Goal: Task Accomplishment & Management: Use online tool/utility

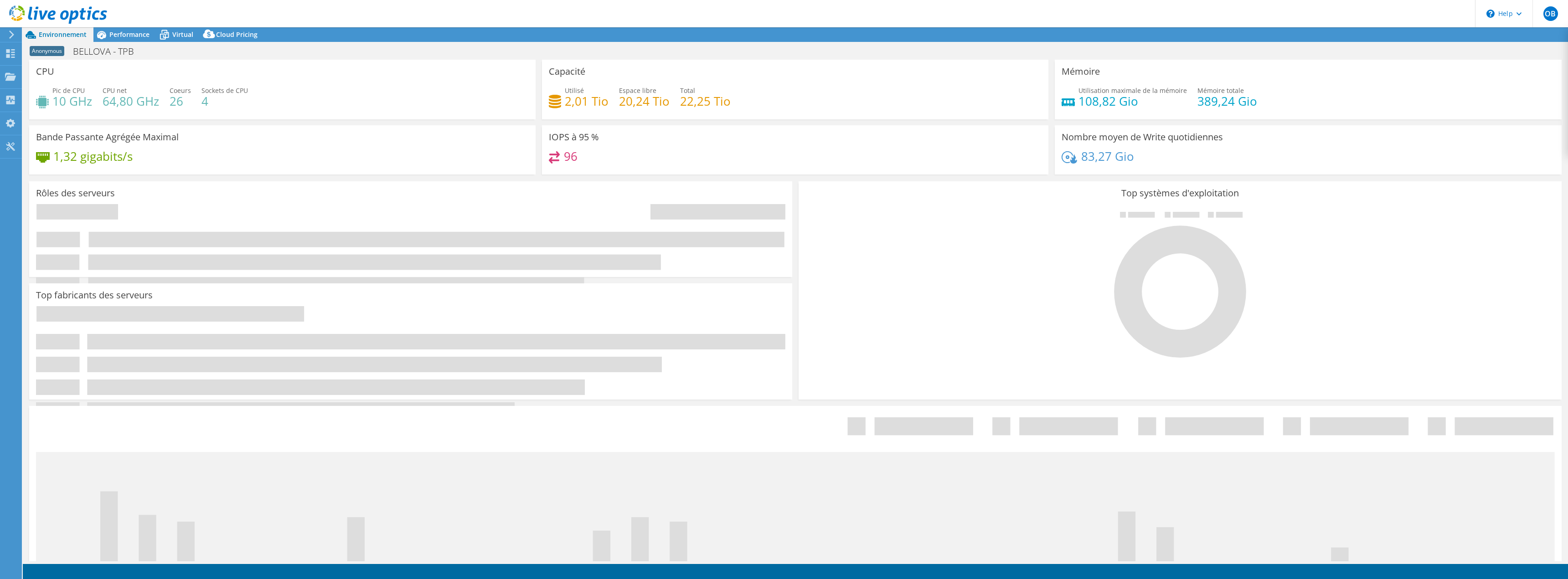
select select "USD"
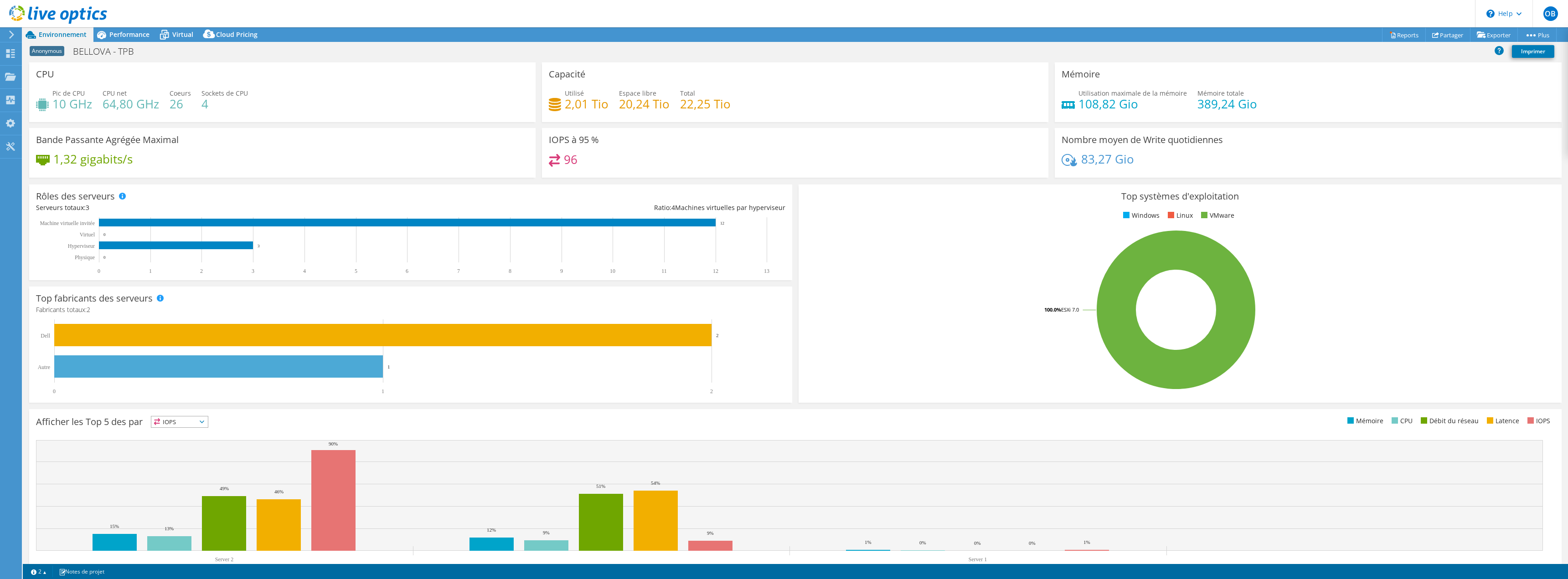
click at [1402, 27] on li "Reports" at bounding box center [1404, 35] width 42 height 15
click at [1402, 35] on link "Reports" at bounding box center [1404, 35] width 44 height 14
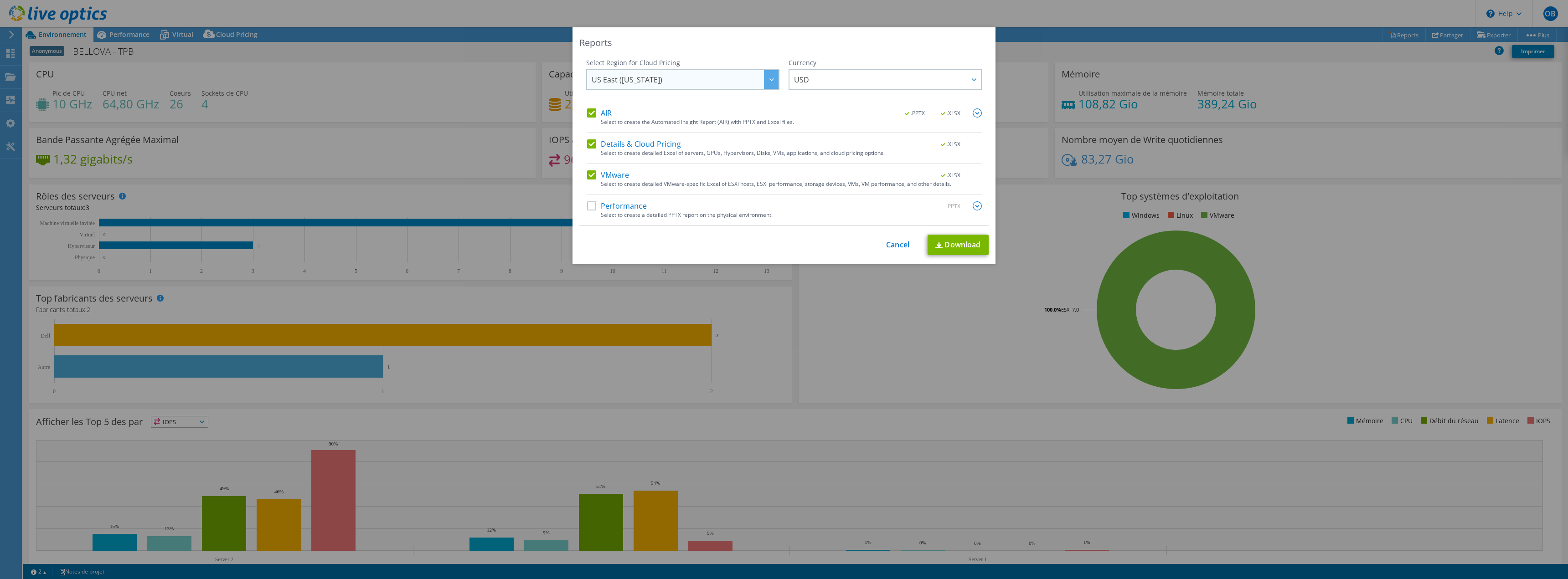
drag, startPoint x: 605, startPoint y: 81, endPoint x: 607, endPoint y: 87, distance: 6.3
click at [605, 80] on span "US East ([US_STATE])" at bounding box center [627, 81] width 71 height 14
click at [622, 133] on li "Europe ([GEOGRAPHIC_DATA])" at bounding box center [683, 133] width 189 height 16
click at [799, 80] on span "USD" at bounding box center [801, 81] width 15 height 14
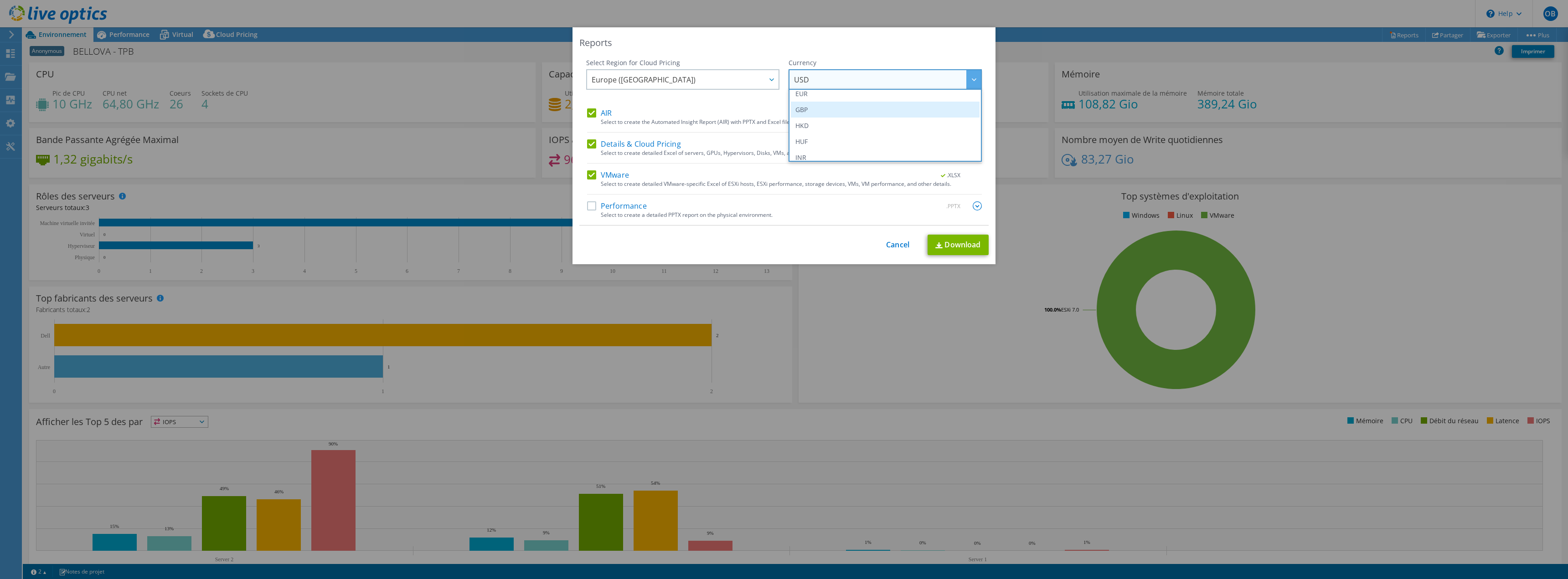
scroll to position [137, 0]
click at [801, 94] on li "EUR" at bounding box center [885, 90] width 189 height 16
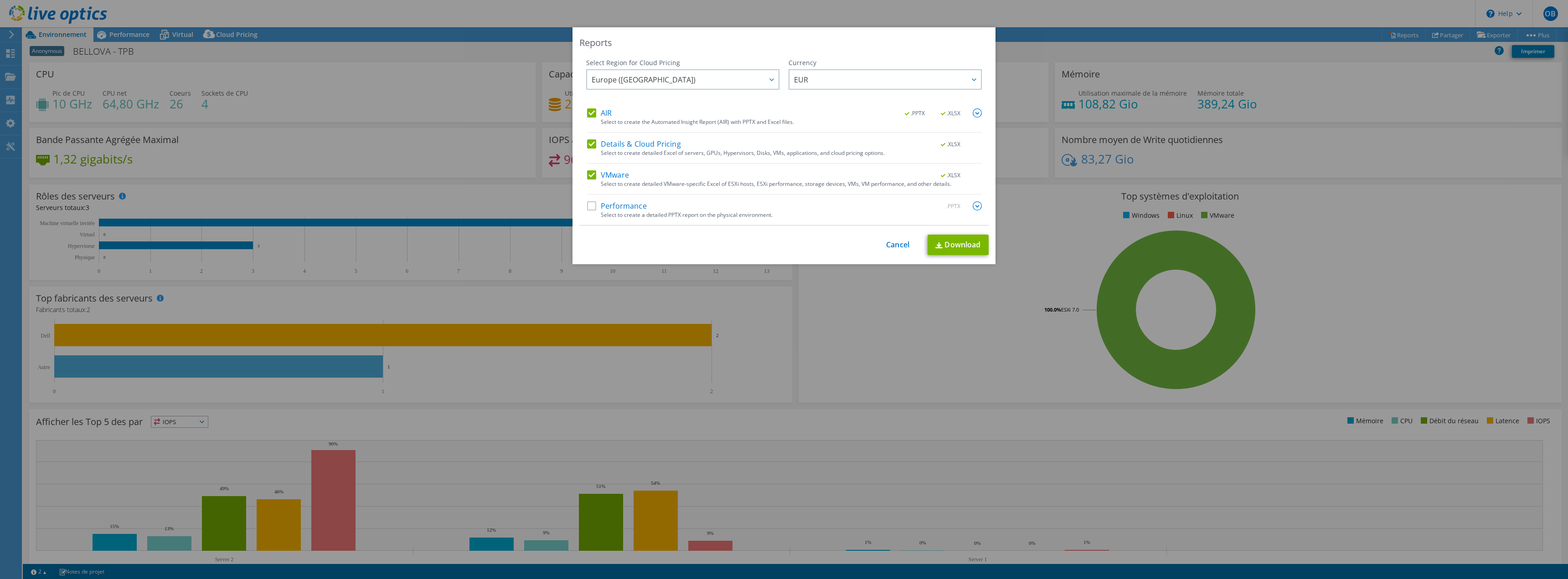
click at [974, 204] on img at bounding box center [977, 206] width 9 height 9
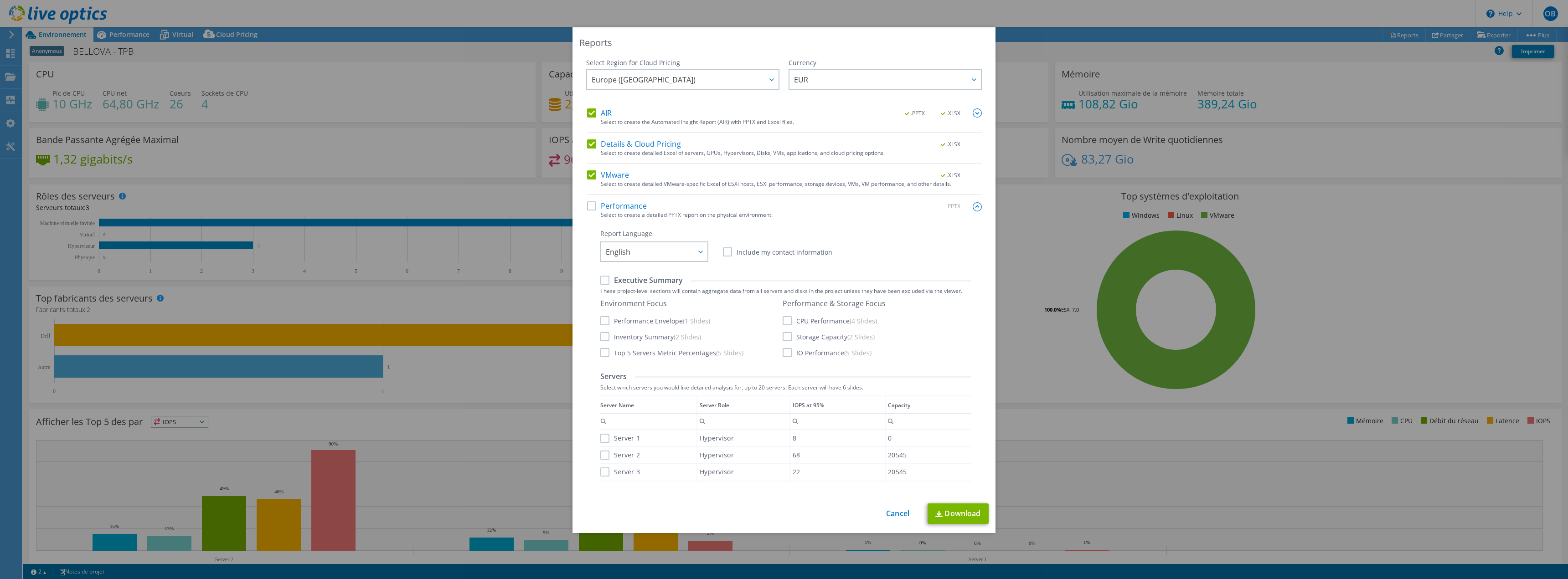
click at [590, 205] on label "Performance" at bounding box center [617, 206] width 60 height 9
click at [0, 0] on input "Performance" at bounding box center [0, 0] width 0 height 0
click at [620, 254] on span "English" at bounding box center [618, 254] width 24 height 14
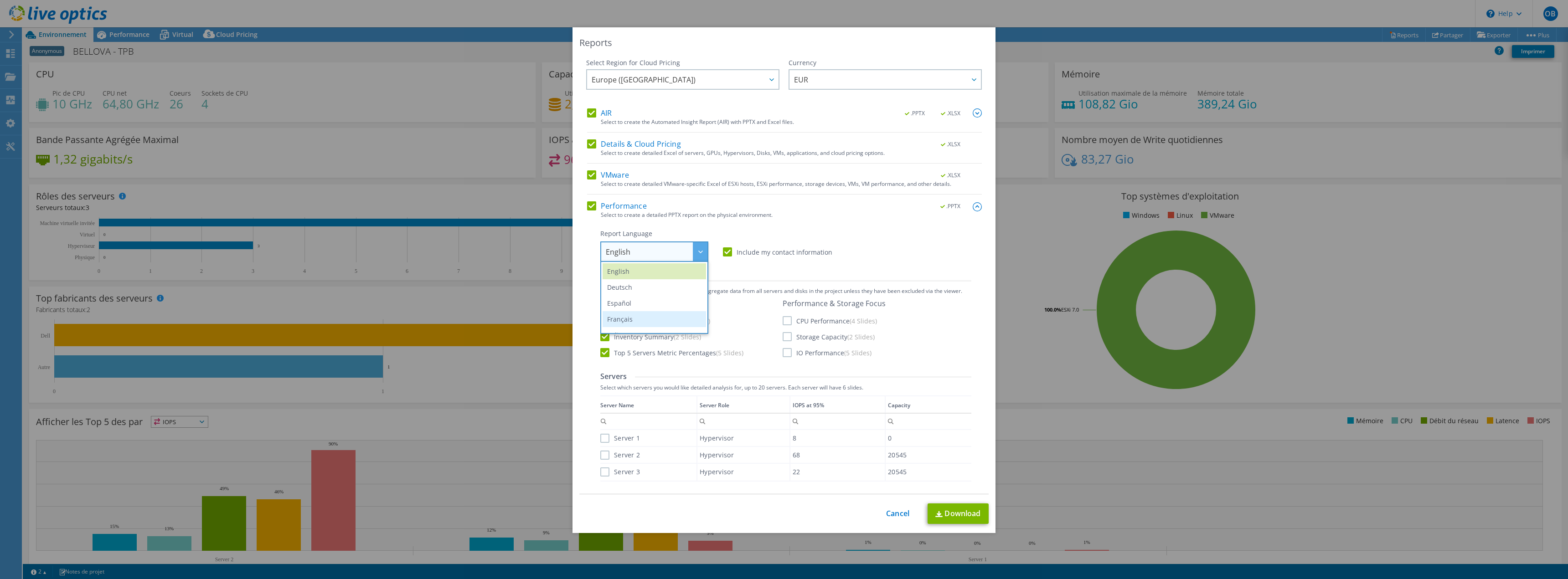
click at [630, 316] on li "Français" at bounding box center [654, 319] width 103 height 16
click at [828, 358] on div "Environment Focus Performance Envelope (1 Slides) Inventory Summary (2 Slides) …" at bounding box center [786, 328] width 371 height 59
click at [821, 344] on div "Performance & Storage Focus CPU Performance (4 Slides) Storage Capacity (2 Slid…" at bounding box center [834, 328] width 103 height 58
click at [788, 352] on label "IO Performance (5 Slides)" at bounding box center [827, 352] width 89 height 9
click at [0, 0] on input "IO Performance (5 Slides)" at bounding box center [0, 0] width 0 height 0
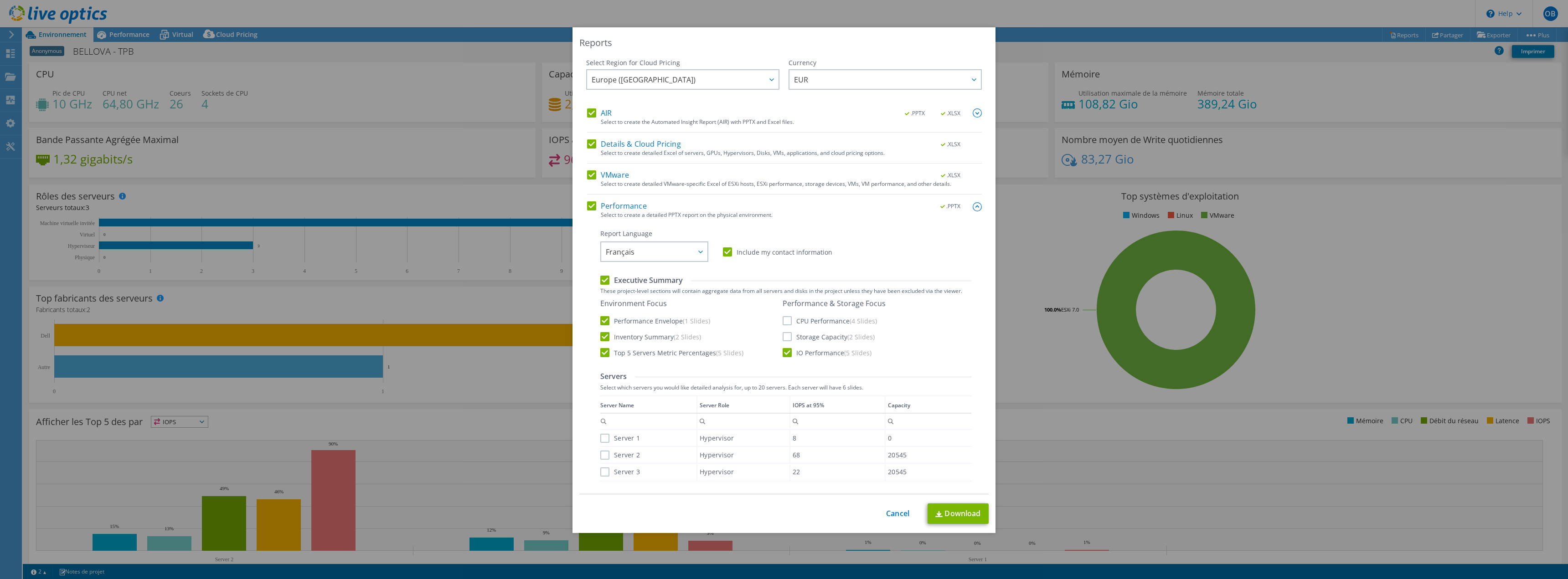
click at [783, 333] on label "Storage Capacity (2 Slides)" at bounding box center [828, 336] width 92 height 9
click at [0, 0] on input "Storage Capacity (2 Slides)" at bounding box center [0, 0] width 0 height 0
click at [783, 317] on label "CPU Performance (4 Slides)" at bounding box center [830, 321] width 94 height 9
click at [0, 0] on input "CPU Performance (4 Slides)" at bounding box center [0, 0] width 0 height 0
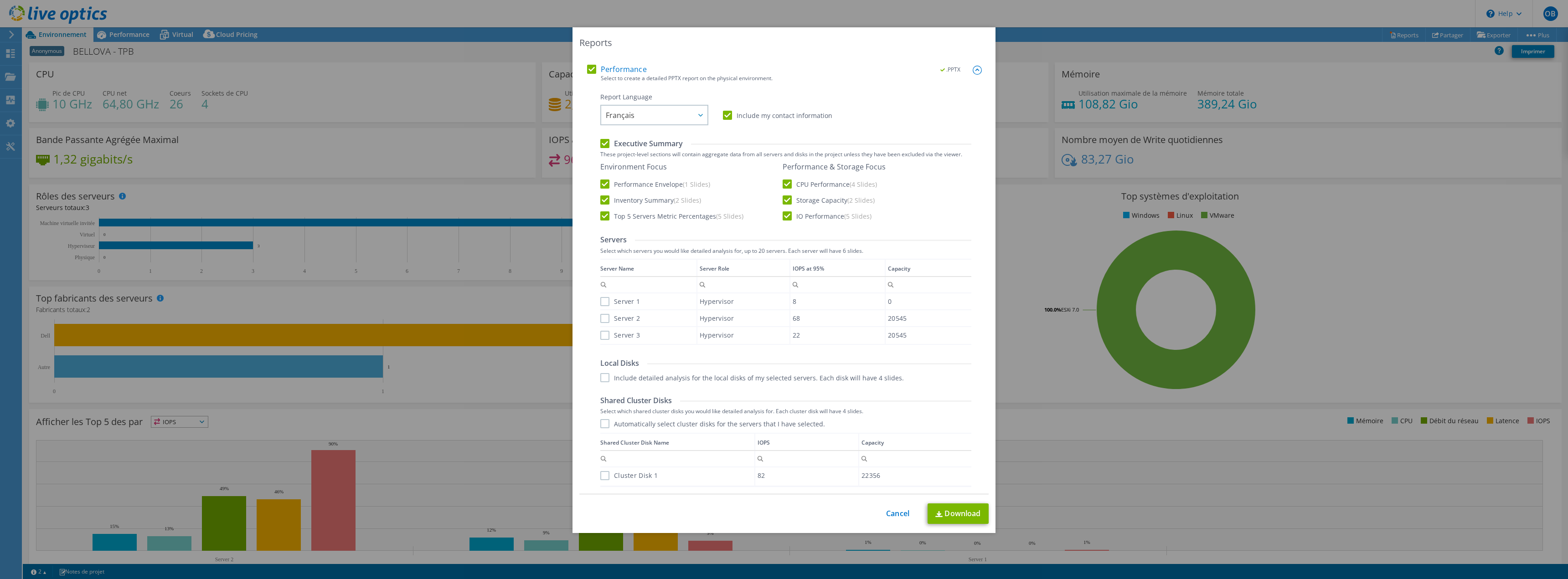
click at [607, 302] on label "Server 1" at bounding box center [620, 301] width 40 height 9
click at [0, 0] on input "Server 1" at bounding box center [0, 0] width 0 height 0
drag, startPoint x: 604, startPoint y: 316, endPoint x: 603, endPoint y: 324, distance: 8.1
click at [603, 314] on label "Server 2" at bounding box center [620, 318] width 40 height 9
click at [0, 0] on input "Server 2" at bounding box center [0, 0] width 0 height 0
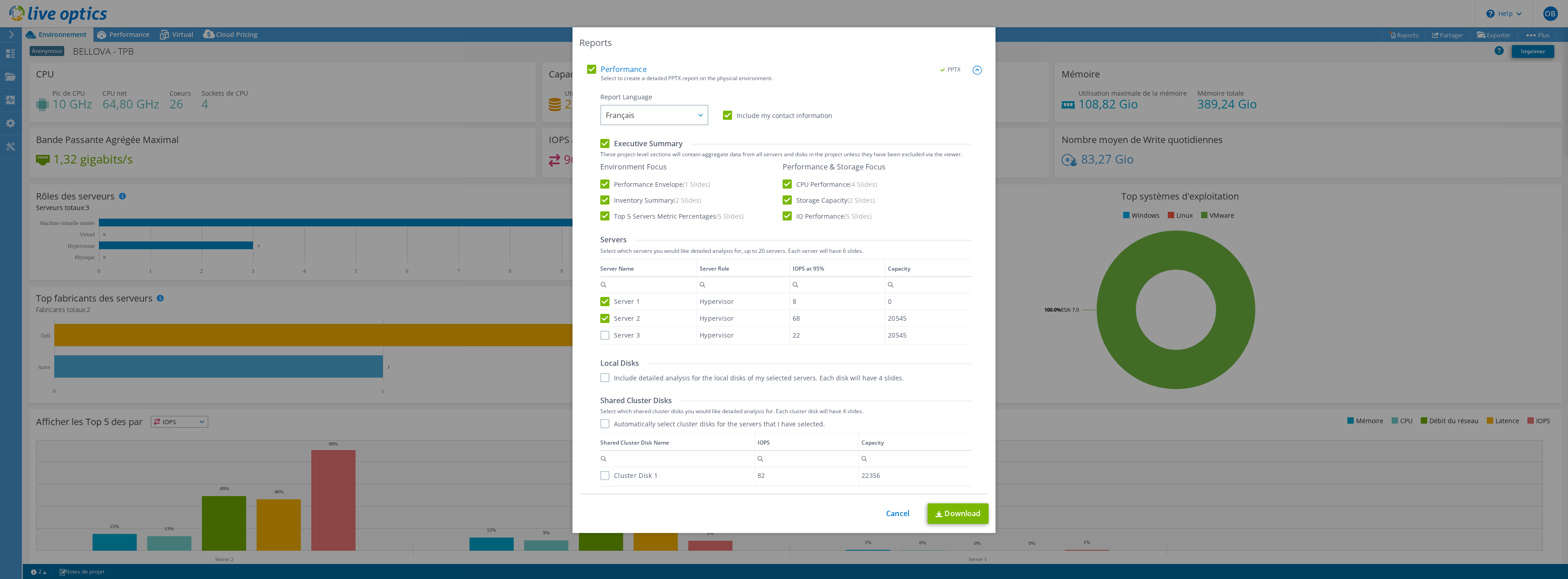
click at [601, 335] on label "Server 3" at bounding box center [620, 335] width 40 height 9
click at [0, 0] on input "Server 3" at bounding box center [0, 0] width 0 height 0
click at [603, 381] on label "Include detailed analysis for the local disks of my selected servers. Each disk…" at bounding box center [752, 377] width 304 height 9
click at [0, 0] on input "Include detailed analysis for the local disks of my selected servers. Each disk…" at bounding box center [0, 0] width 0 height 0
click at [601, 421] on label "Automatically select cluster disks for the servers that I have selected." at bounding box center [712, 423] width 225 height 9
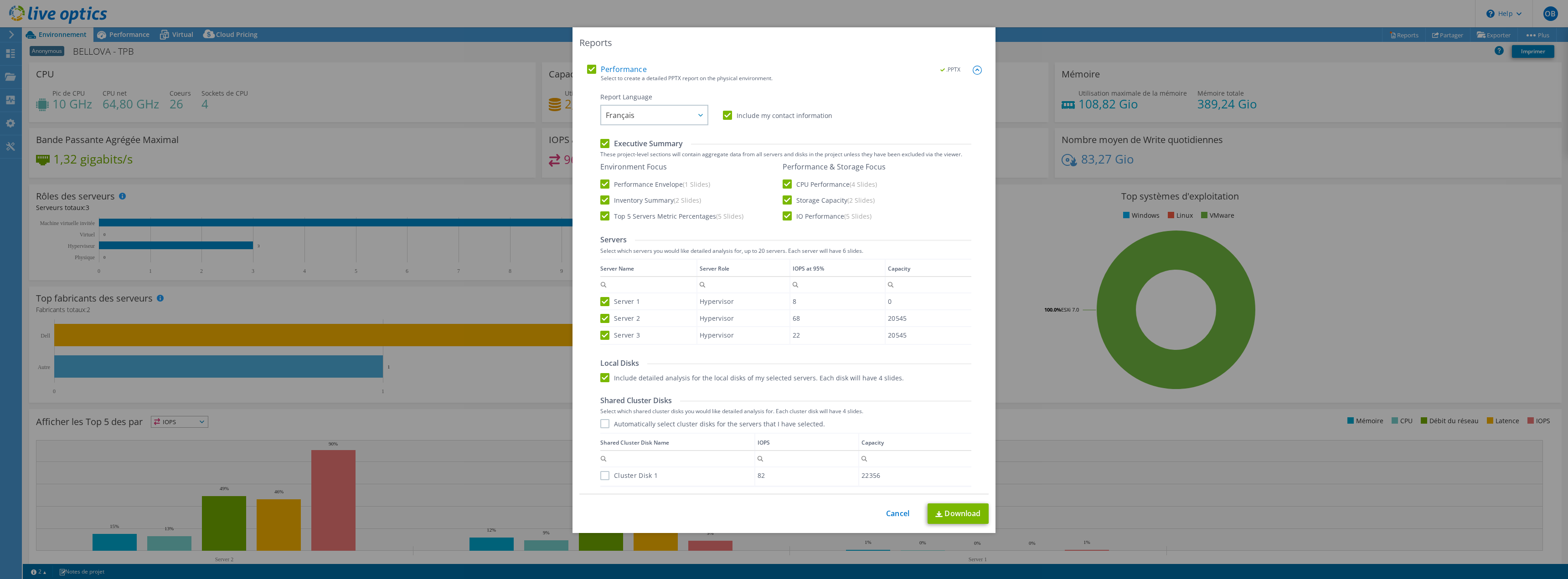
click at [0, 0] on input "Automatically select cluster disks for the servers that I have selected." at bounding box center [0, 0] width 0 height 0
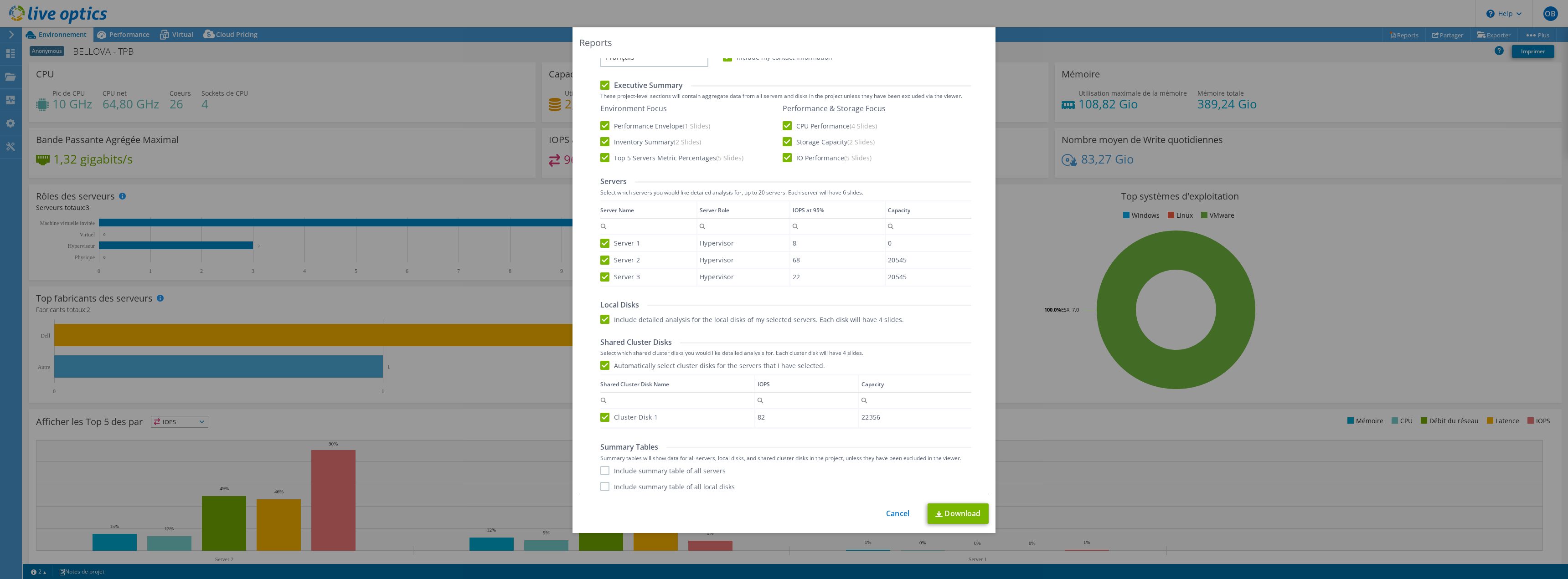
scroll to position [215, 0]
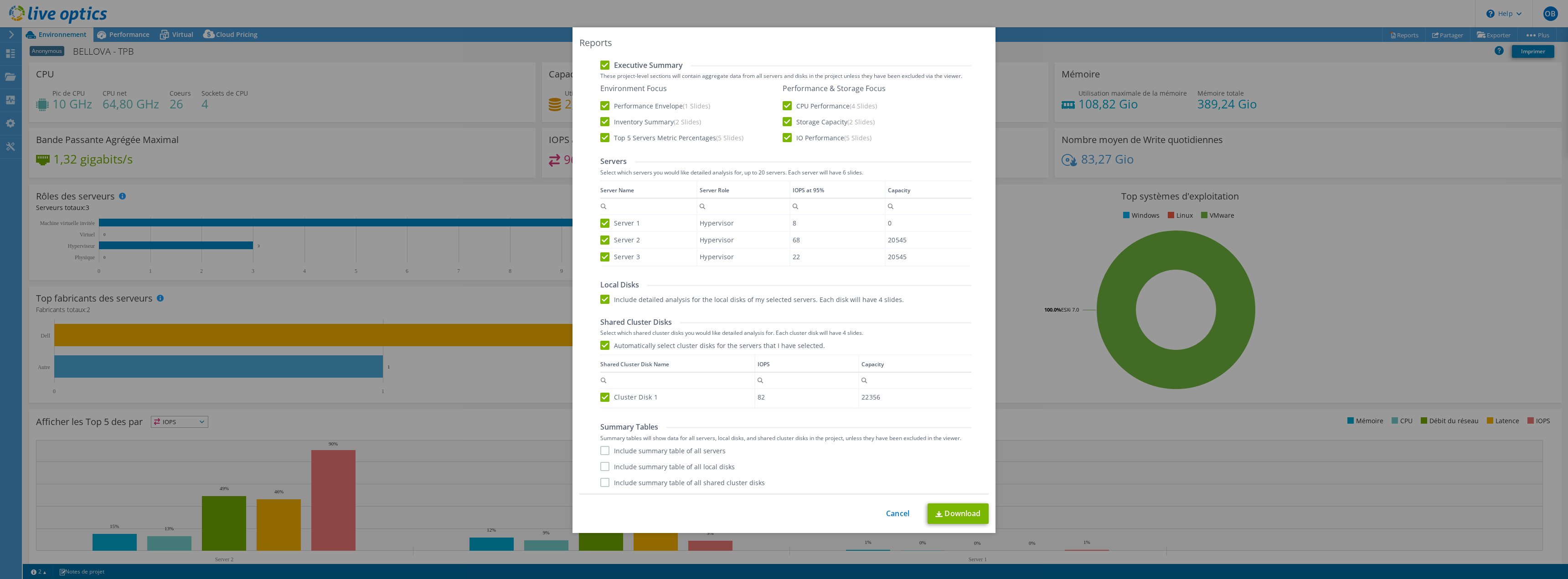
drag, startPoint x: 601, startPoint y: 447, endPoint x: 601, endPoint y: 456, distance: 9.0
click at [601, 448] on label "Include summary table of all servers" at bounding box center [663, 450] width 125 height 9
click at [0, 0] on input "Include summary table of all servers" at bounding box center [0, 0] width 0 height 0
click at [601, 465] on label "Include summary table of all local disks" at bounding box center [667, 466] width 135 height 9
click at [0, 0] on input "Include summary table of all local disks" at bounding box center [0, 0] width 0 height 0
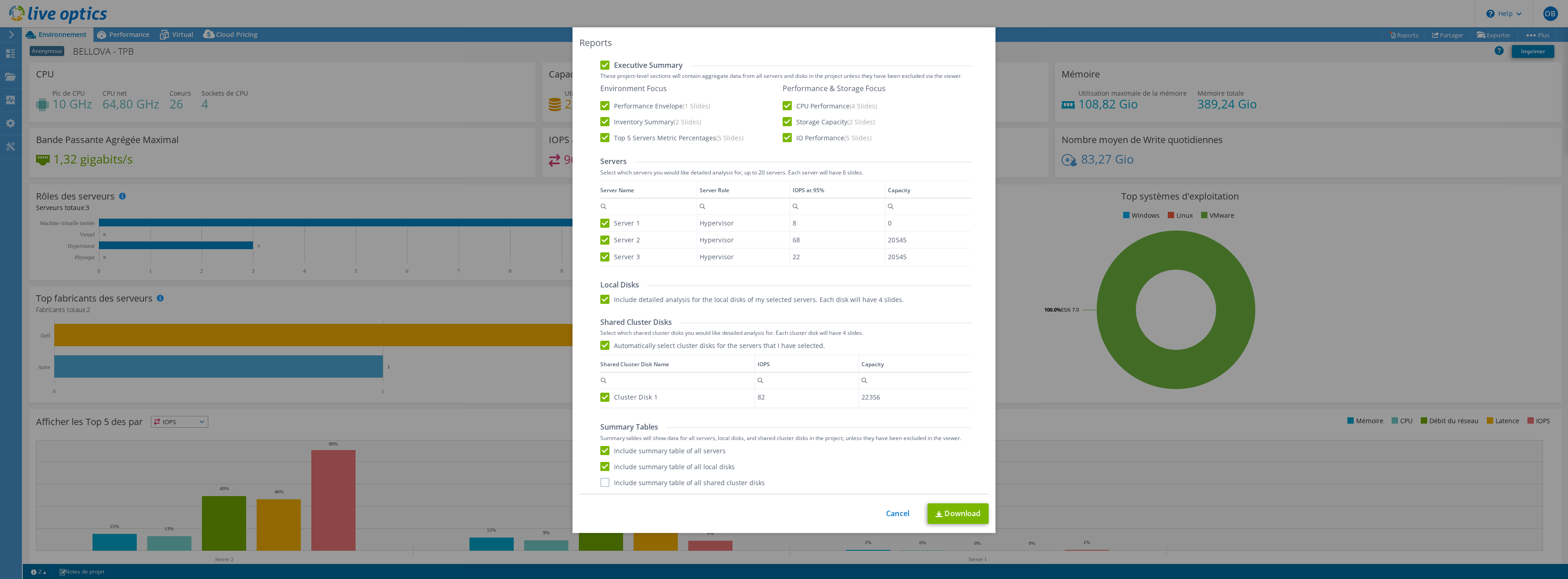
click at [600, 481] on label "Include summary table of all shared cluster disks" at bounding box center [682, 482] width 164 height 9
click at [0, 0] on input "Include summary table of all shared cluster disks" at bounding box center [0, 0] width 0 height 0
click at [928, 512] on link "Download" at bounding box center [958, 513] width 61 height 21
click at [939, 514] on img at bounding box center [939, 514] width 7 height 6
